Goal: Find specific page/section: Find specific page/section

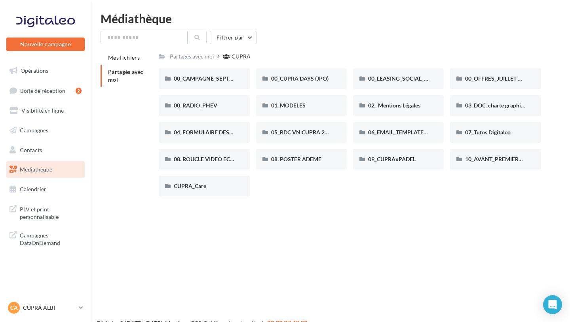
scroll to position [13, 0]
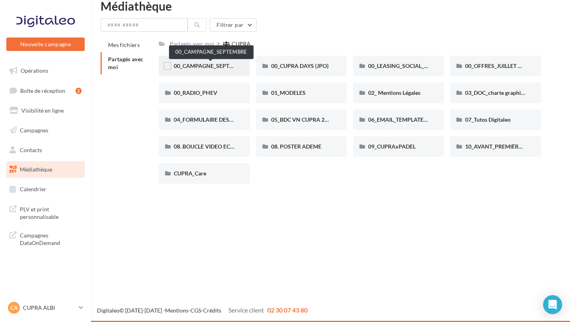
click at [215, 65] on span "00_CAMPAGNE_SEPTEMBRE" at bounding box center [211, 66] width 74 height 7
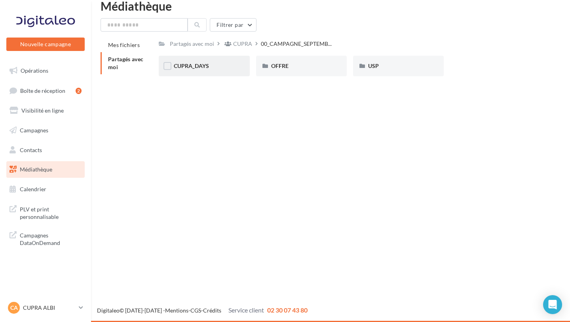
click at [203, 70] on div "CUPRA_DAYS" at bounding box center [204, 66] width 61 height 8
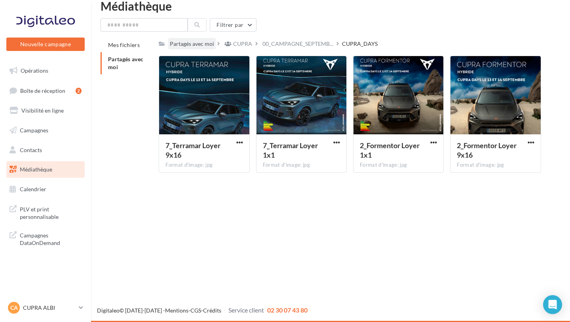
click at [182, 46] on div "Partagés avec moi" at bounding box center [192, 44] width 44 height 8
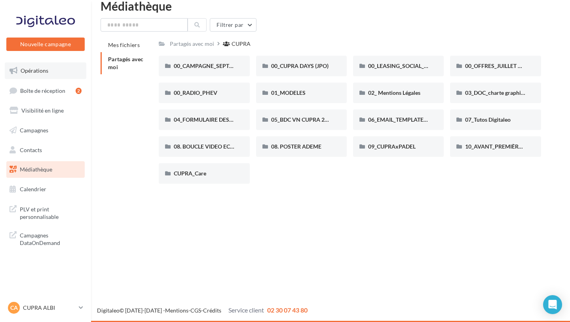
click at [46, 68] on span "Opérations" at bounding box center [35, 70] width 28 height 7
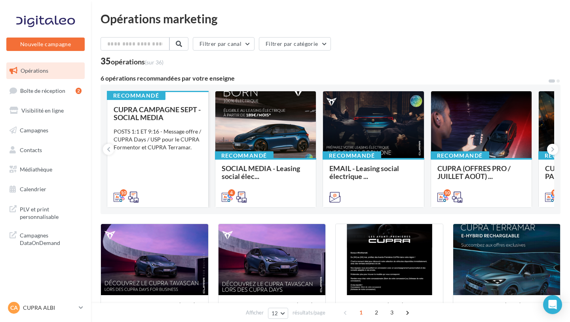
click at [180, 121] on div "CUPRA CAMPAGNE SEPT - SOCIAL MEDIA" at bounding box center [158, 114] width 88 height 16
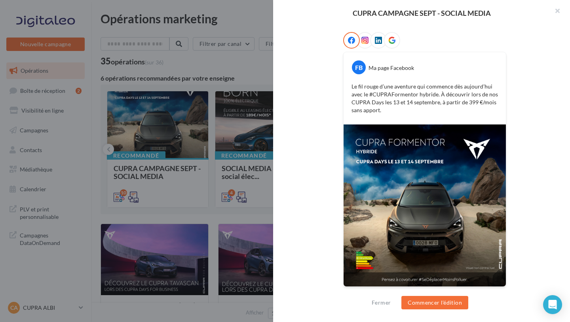
scroll to position [131, 0]
click at [365, 40] on icon at bounding box center [364, 39] width 7 height 7
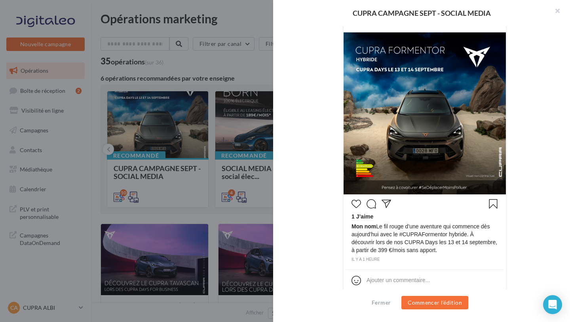
scroll to position [189, 0]
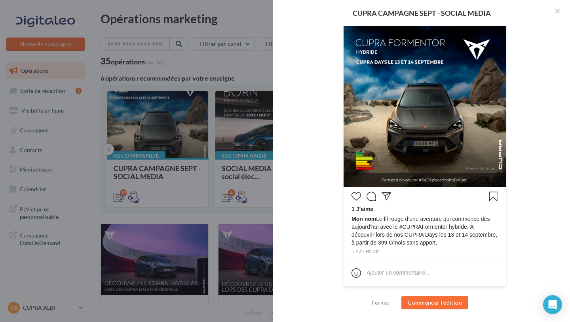
click at [195, 63] on div "CUPRA CAMPAGNE SEPT - SOCIAL MEDIA Description POSTS 1:1 ET 9:16 - Message offr…" at bounding box center [285, 161] width 570 height 322
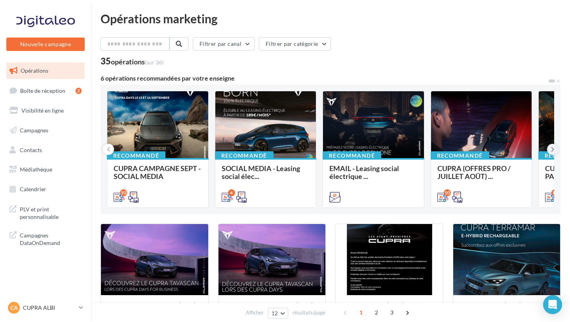
click at [554, 152] on button at bounding box center [552, 149] width 11 height 11
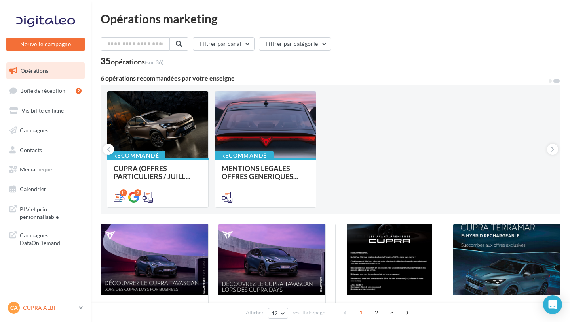
click at [64, 310] on p "CUPRA ALBI" at bounding box center [49, 308] width 53 height 8
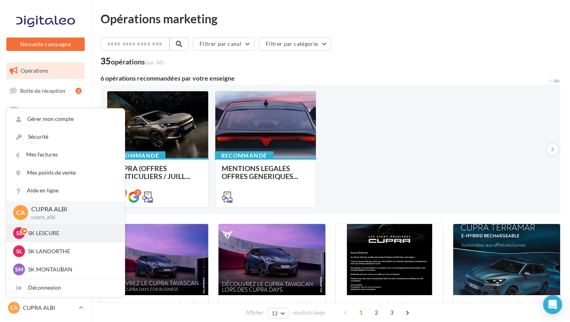
click at [71, 237] on p "SK LESCURE" at bounding box center [71, 233] width 87 height 8
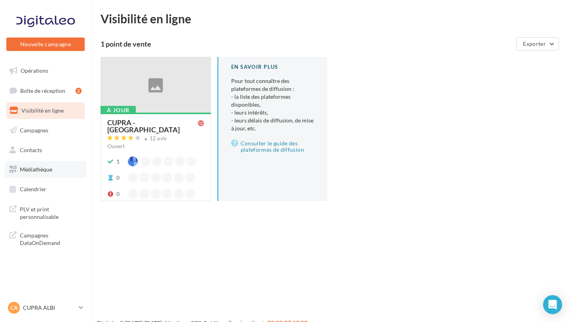
click at [56, 176] on link "Médiathèque" at bounding box center [46, 169] width 82 height 17
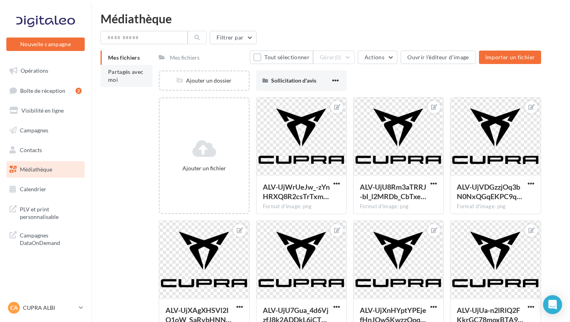
click at [126, 79] on li "Partagés avec moi" at bounding box center [126, 76] width 52 height 22
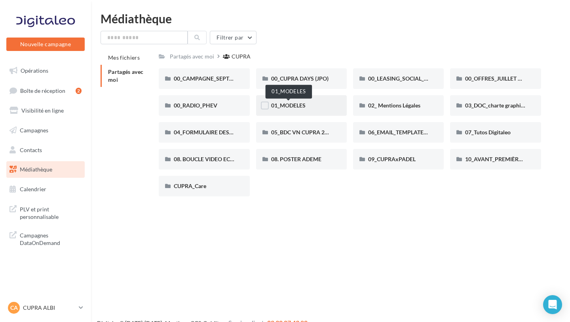
click at [300, 109] on span "01_MODELES" at bounding box center [288, 105] width 34 height 7
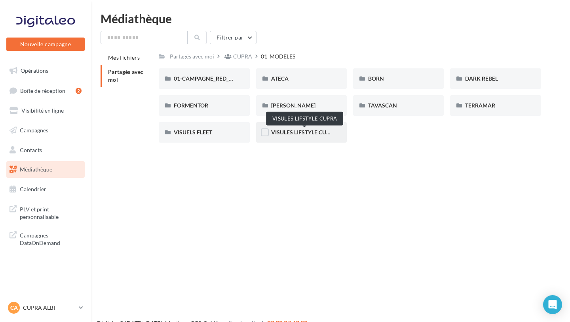
click at [316, 135] on span "VISULES LIFSTYLE CUPRA" at bounding box center [304, 132] width 66 height 7
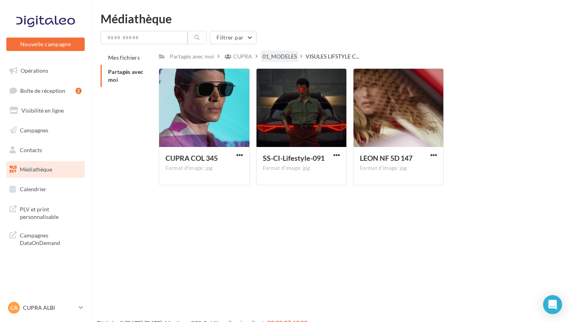
click at [280, 60] on div "01_MODELES" at bounding box center [279, 57] width 34 height 8
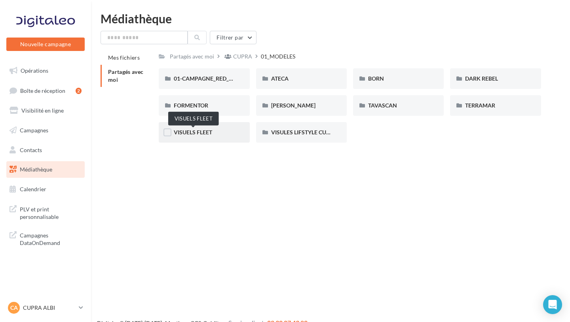
click at [202, 136] on span "VISUELS FLEET" at bounding box center [193, 132] width 38 height 7
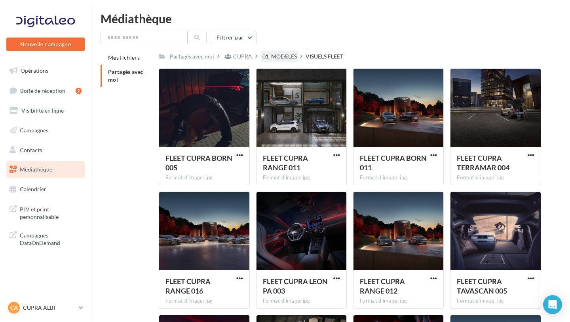
click at [276, 60] on div "01_MODELES" at bounding box center [279, 57] width 34 height 8
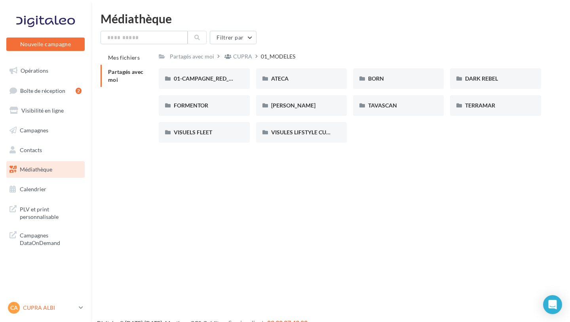
click at [60, 311] on p "CUPRA ALBI" at bounding box center [49, 308] width 53 height 8
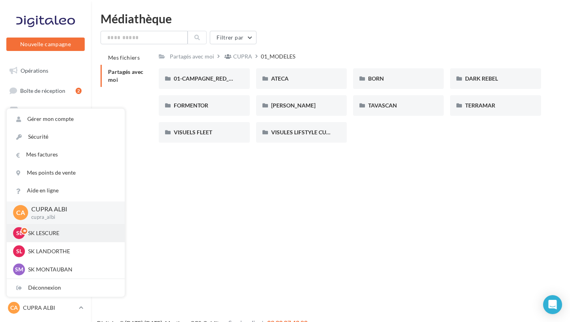
click at [82, 235] on p "SK LESCURE" at bounding box center [71, 233] width 87 height 8
